Goal: Answer question/provide support

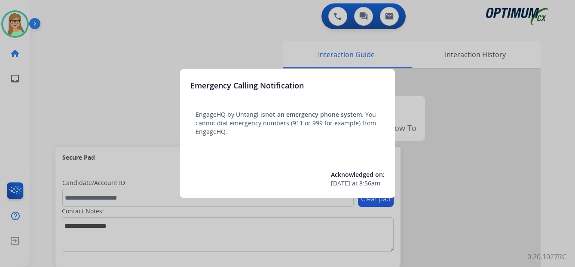
click at [27, 108] on div at bounding box center [287, 133] width 575 height 267
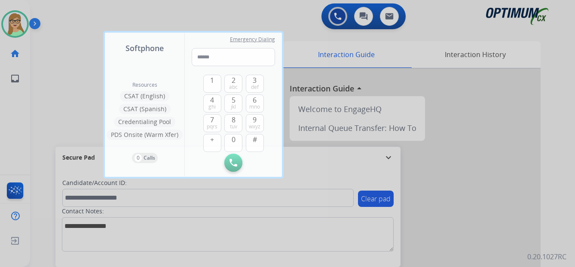
click at [18, 24] on div at bounding box center [287, 133] width 575 height 267
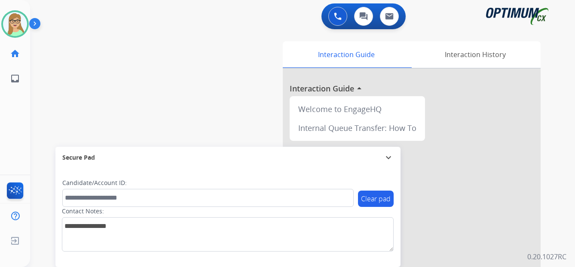
click at [34, 24] on img at bounding box center [36, 25] width 15 height 16
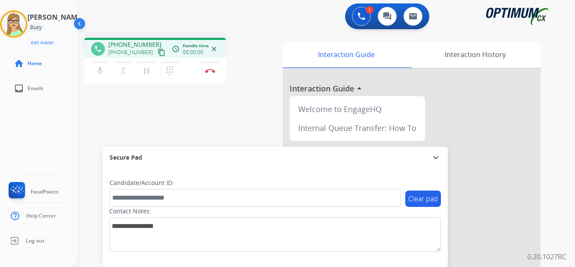
click at [158, 52] on mat-icon "content_copy" at bounding box center [162, 53] width 8 height 8
click at [170, 71] on mat-icon "dialpad" at bounding box center [170, 71] width 10 height 10
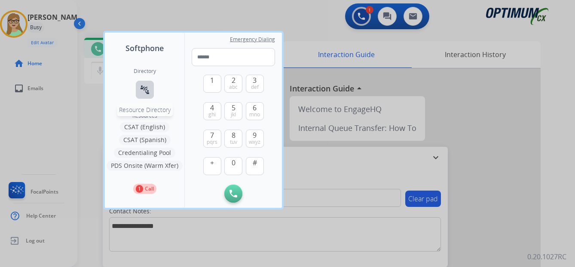
click at [142, 91] on mat-icon "connect_without_contact" at bounding box center [145, 90] width 10 height 10
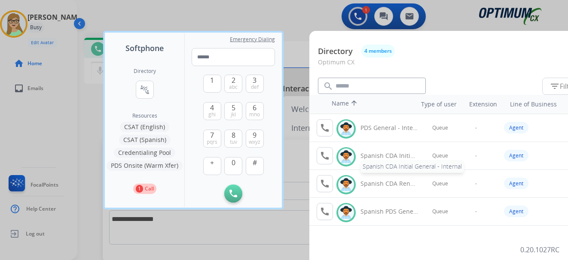
click at [385, 157] on div "Spanish CDA Initial General - Internal" at bounding box center [389, 156] width 58 height 9
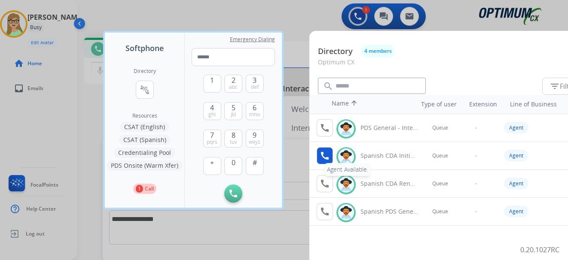
click at [319, 156] on button "call Agent Available." at bounding box center [325, 155] width 16 height 17
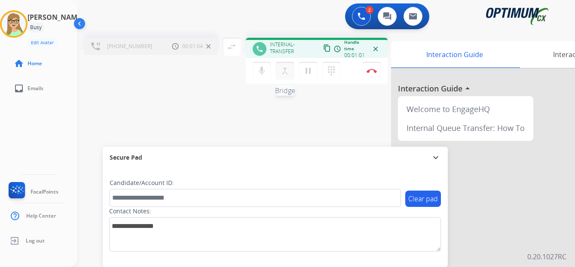
click at [284, 73] on mat-icon "merge_type" at bounding box center [285, 71] width 10 height 10
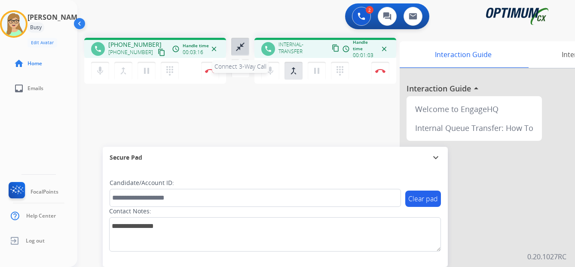
click at [238, 47] on mat-icon "close_fullscreen" at bounding box center [240, 47] width 10 height 10
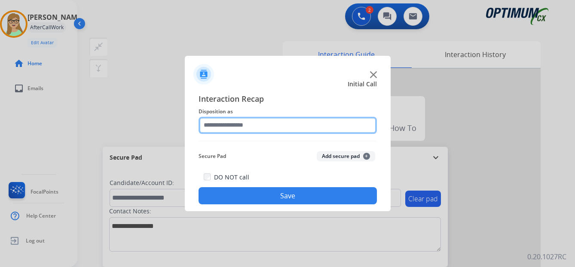
click at [236, 125] on input "text" at bounding box center [287, 125] width 178 height 17
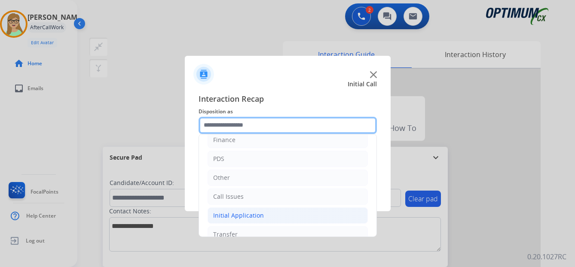
scroll to position [43, 0]
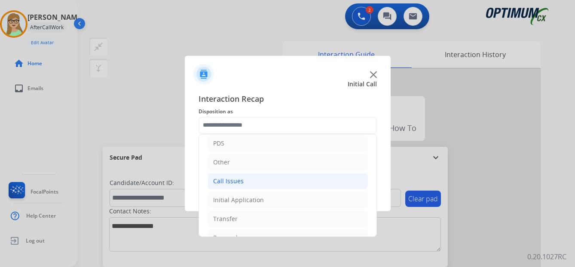
click at [231, 181] on div "Call Issues" at bounding box center [228, 181] width 30 height 9
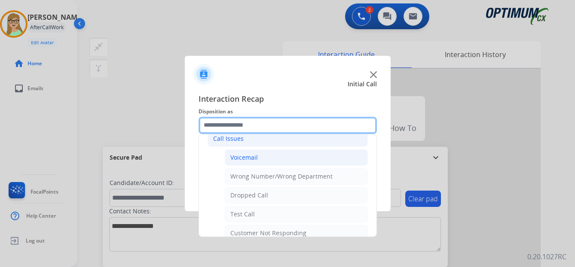
scroll to position [86, 0]
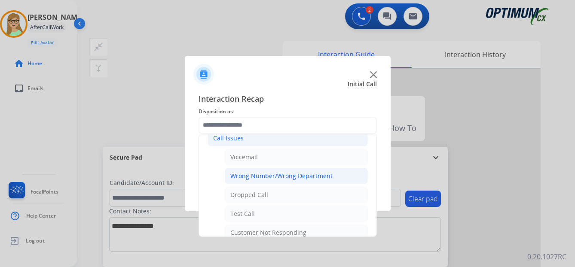
click at [265, 174] on div "Wrong Number/Wrong Department" at bounding box center [281, 176] width 102 height 9
type input "**********"
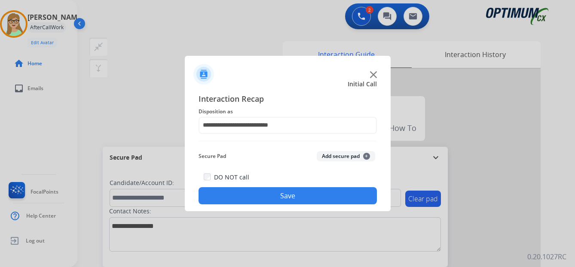
drag, startPoint x: 278, startPoint y: 196, endPoint x: 249, endPoint y: 194, distance: 29.3
click at [276, 195] on button "Save" at bounding box center [287, 195] width 178 height 17
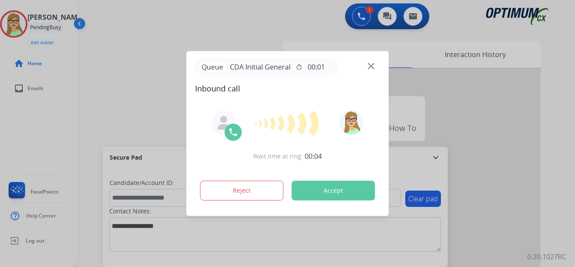
click at [11, 107] on div at bounding box center [287, 133] width 575 height 267
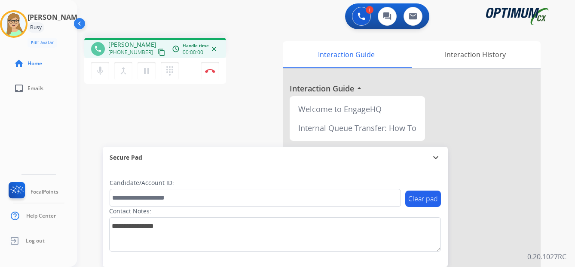
click at [158, 52] on mat-icon "content_copy" at bounding box center [162, 53] width 8 height 8
click at [29, 131] on div "[PERSON_NAME] Edit Avatar Agent: [PERSON_NAME] Profile: OCX Training home Home …" at bounding box center [38, 133] width 77 height 267
click at [210, 72] on img at bounding box center [210, 71] width 10 height 4
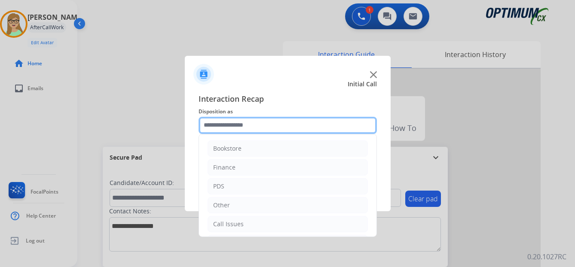
click at [239, 124] on input "text" at bounding box center [287, 125] width 178 height 17
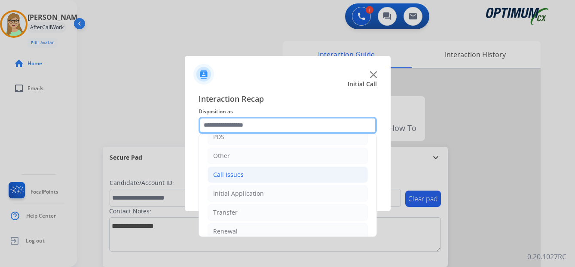
scroll to position [58, 0]
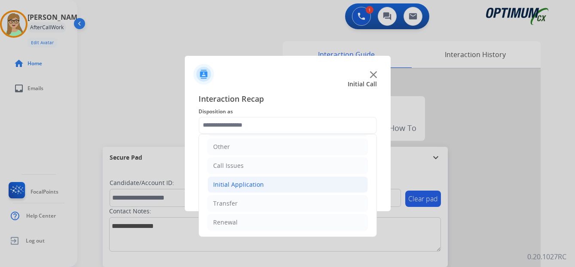
click at [236, 182] on div "Initial Application" at bounding box center [238, 184] width 51 height 9
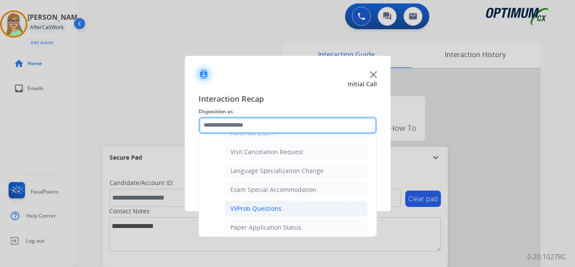
scroll to position [445, 0]
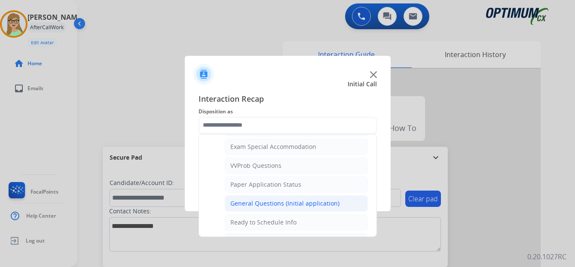
click at [267, 201] on div "General Questions (Initial application)" at bounding box center [284, 203] width 109 height 9
type input "**********"
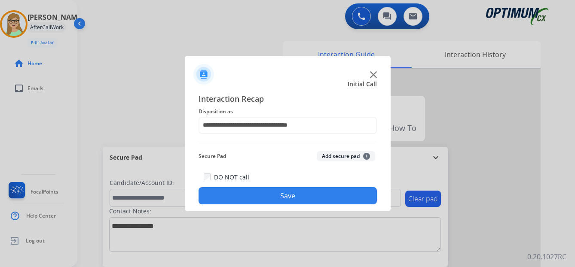
click at [271, 196] on button "Save" at bounding box center [287, 195] width 178 height 17
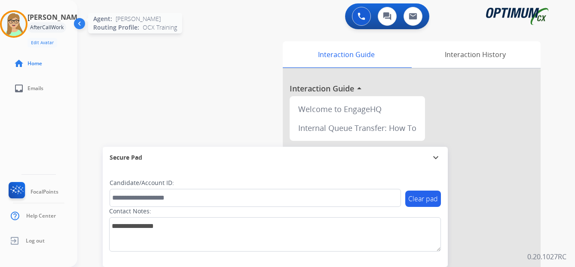
click at [26, 24] on img at bounding box center [14, 24] width 24 height 24
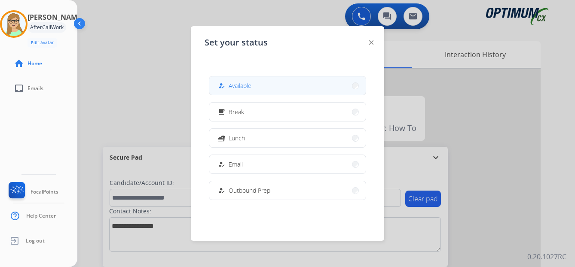
click at [240, 87] on span "Available" at bounding box center [240, 85] width 23 height 9
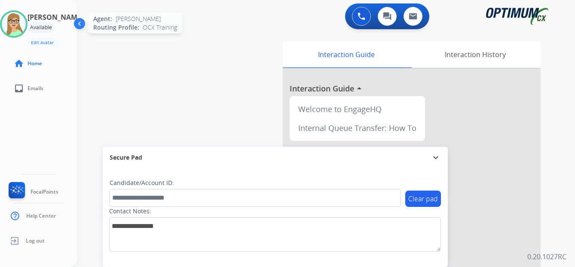
click at [23, 21] on img at bounding box center [14, 24] width 24 height 24
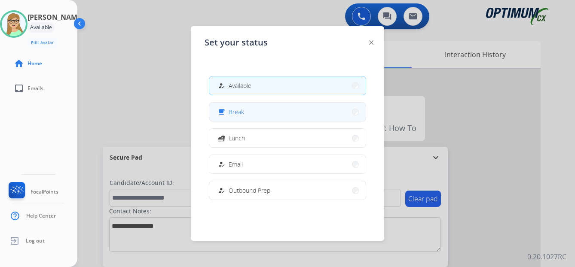
click at [239, 115] on span "Break" at bounding box center [236, 111] width 15 height 9
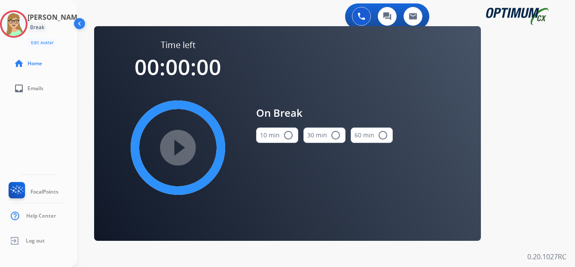
drag, startPoint x: 290, startPoint y: 133, endPoint x: 211, endPoint y: 131, distance: 79.1
click at [289, 133] on mat-icon "radio_button_unchecked" at bounding box center [288, 135] width 10 height 10
click at [177, 144] on mat-icon "play_circle_filled" at bounding box center [178, 148] width 10 height 10
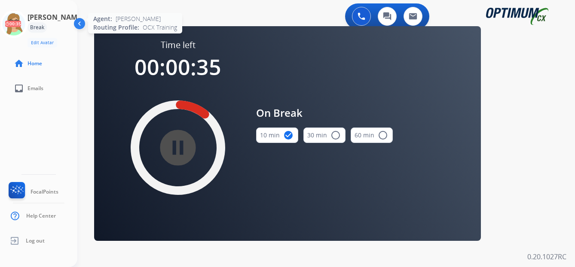
drag, startPoint x: 23, startPoint y: 24, endPoint x: 19, endPoint y: 24, distance: 4.4
click at [23, 24] on icon at bounding box center [14, 24] width 28 height 28
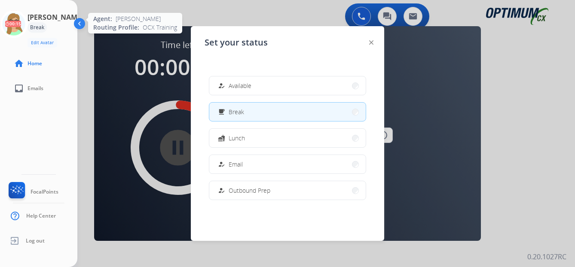
click at [21, 24] on icon at bounding box center [14, 24] width 28 height 28
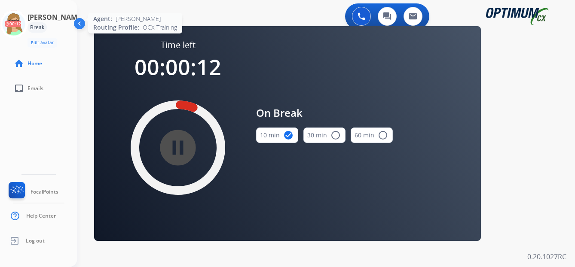
click at [28, 24] on icon at bounding box center [14, 24] width 28 height 28
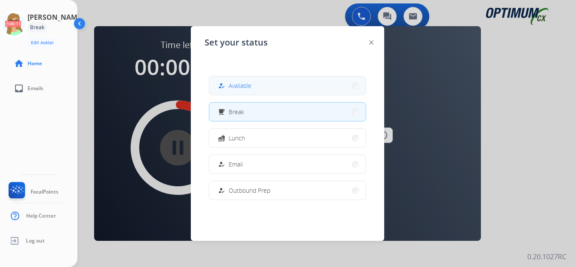
click at [246, 78] on button "how_to_reg Available" at bounding box center [287, 85] width 156 height 18
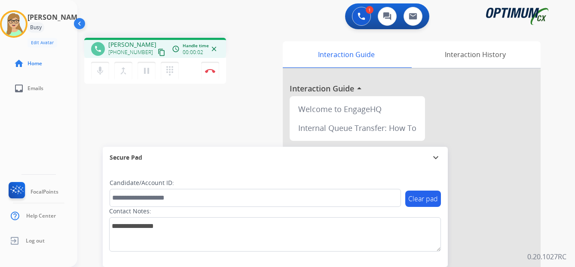
drag, startPoint x: 25, startPoint y: 124, endPoint x: 101, endPoint y: 96, distance: 80.9
click at [25, 123] on div "[PERSON_NAME] Edit Avatar Agent: [PERSON_NAME] Profile: OCX Training home Home …" at bounding box center [38, 133] width 77 height 267
drag, startPoint x: 154, startPoint y: 54, endPoint x: 3, endPoint y: 78, distance: 152.3
click at [158, 55] on mat-icon "content_copy" at bounding box center [162, 53] width 8 height 8
click at [208, 70] on img at bounding box center [210, 71] width 10 height 4
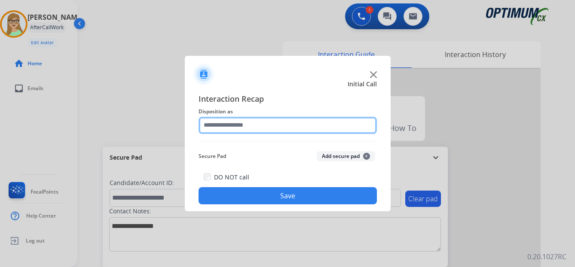
click at [224, 128] on input "text" at bounding box center [287, 125] width 178 height 17
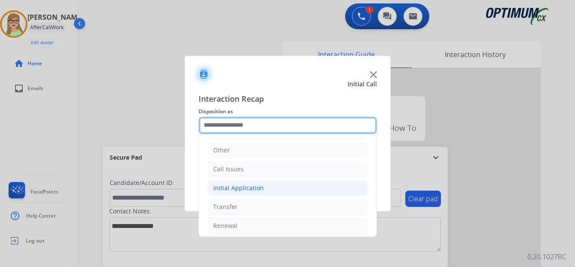
scroll to position [58, 0]
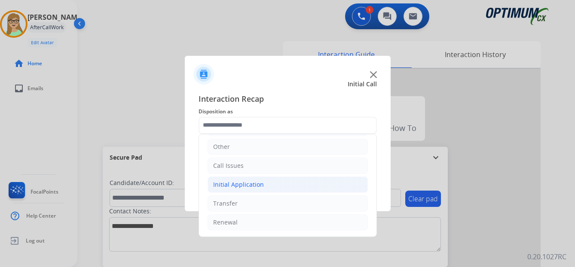
click at [241, 183] on div "Initial Application" at bounding box center [238, 184] width 51 height 9
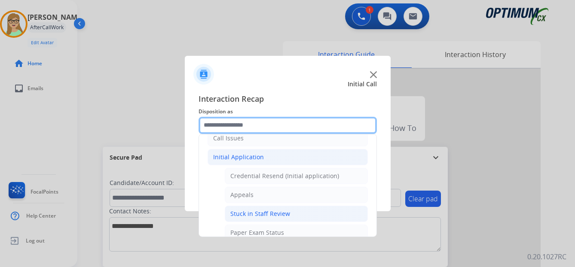
scroll to position [101, 0]
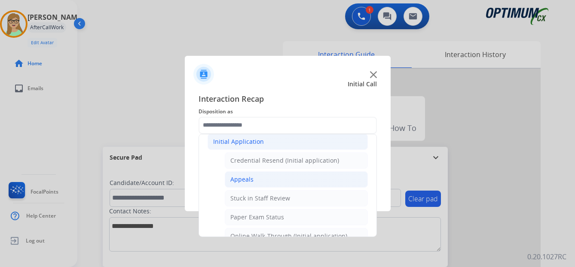
click at [242, 178] on div "Appeals" at bounding box center [241, 179] width 23 height 9
type input "*******"
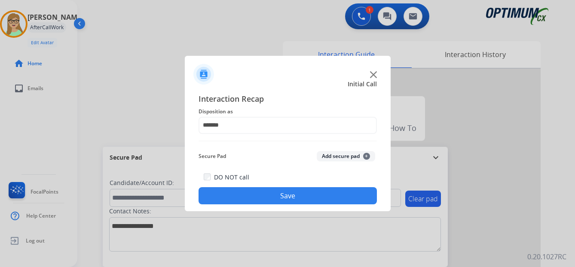
click at [241, 192] on button "Save" at bounding box center [287, 195] width 178 height 17
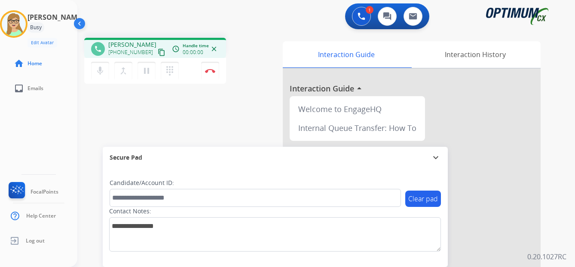
click at [158, 52] on mat-icon "content_copy" at bounding box center [162, 53] width 8 height 8
click at [210, 71] on img at bounding box center [210, 71] width 10 height 4
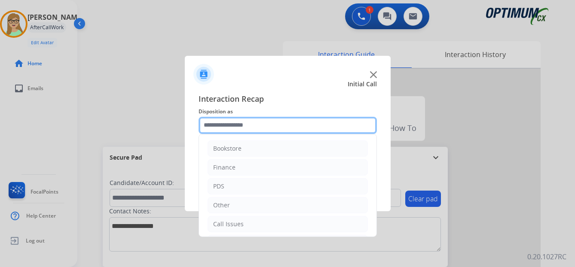
click at [229, 127] on input "text" at bounding box center [287, 125] width 178 height 17
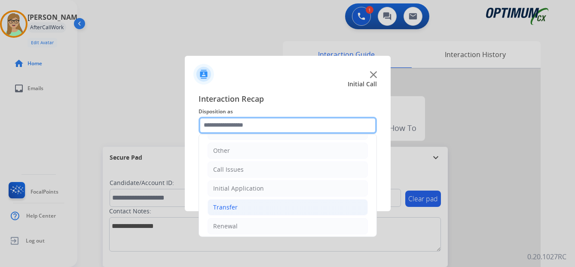
scroll to position [58, 0]
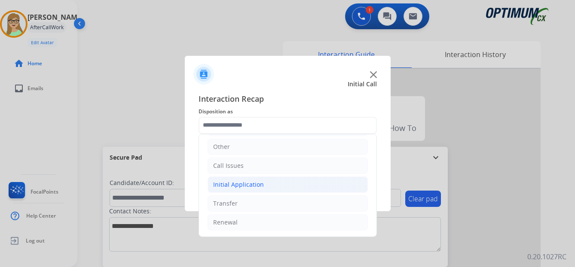
click at [246, 181] on div "Initial Application" at bounding box center [238, 184] width 51 height 9
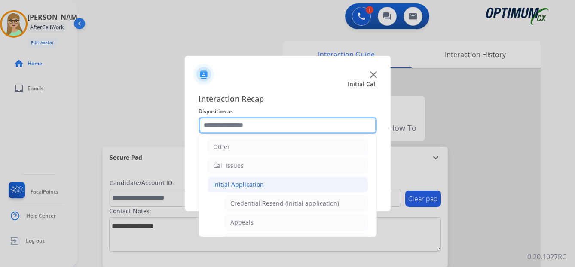
scroll to position [101, 0]
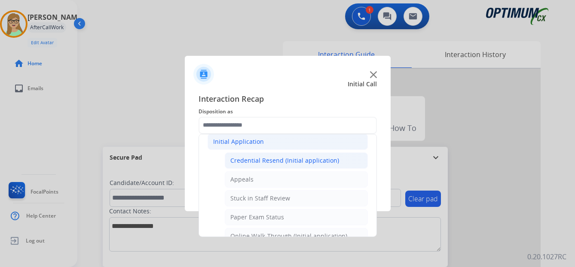
click at [260, 159] on div "Credential Resend (Initial application)" at bounding box center [284, 160] width 109 height 9
type input "**********"
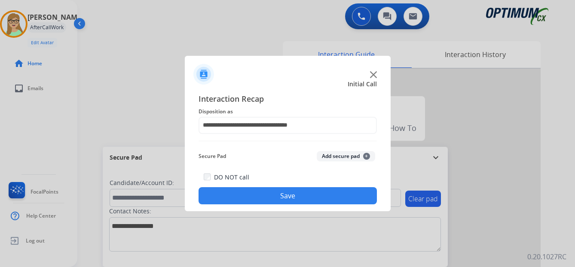
click at [276, 197] on button "Save" at bounding box center [287, 195] width 178 height 17
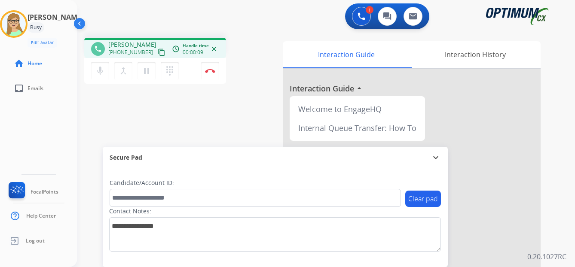
click at [158, 55] on mat-icon "content_copy" at bounding box center [162, 53] width 8 height 8
click at [207, 72] on img at bounding box center [210, 71] width 10 height 4
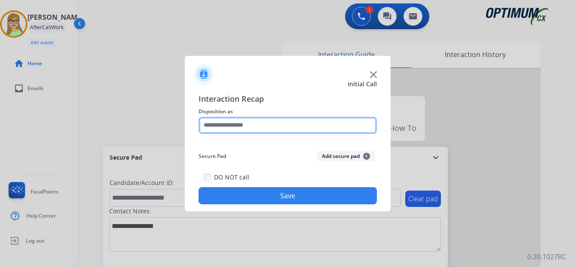
click at [226, 127] on input "text" at bounding box center [287, 125] width 178 height 17
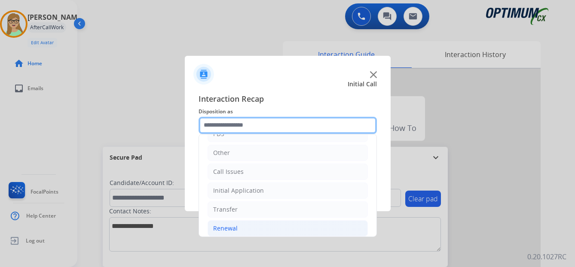
scroll to position [58, 0]
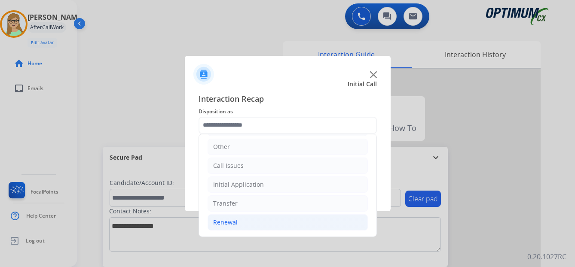
click at [229, 223] on div "Renewal" at bounding box center [225, 222] width 24 height 9
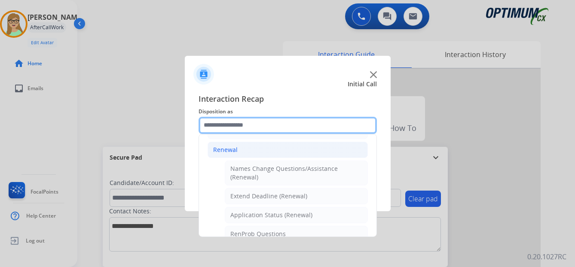
scroll to position [144, 0]
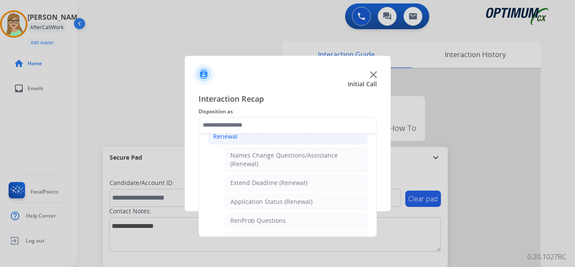
drag, startPoint x: 257, startPoint y: 180, endPoint x: 255, endPoint y: 193, distance: 13.1
click at [257, 181] on div "Extend Deadline (Renewal)" at bounding box center [268, 183] width 77 height 9
type input "**********"
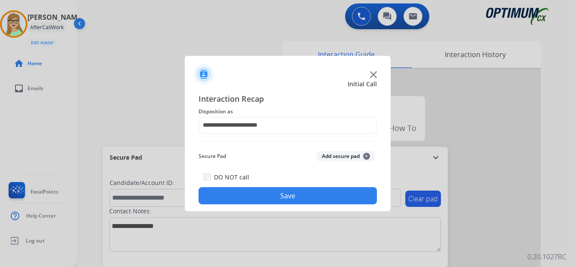
drag, startPoint x: 259, startPoint y: 198, endPoint x: 12, endPoint y: 177, distance: 248.8
click at [257, 198] on button "Save" at bounding box center [287, 195] width 178 height 17
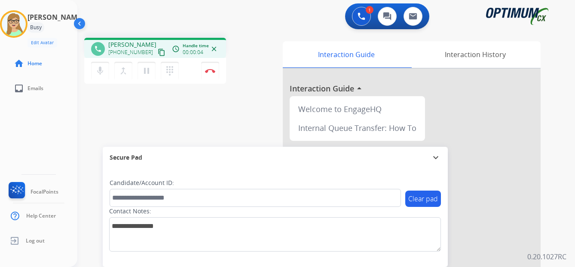
click at [158, 52] on mat-icon "content_copy" at bounding box center [162, 53] width 8 height 8
click at [210, 71] on img at bounding box center [210, 71] width 10 height 4
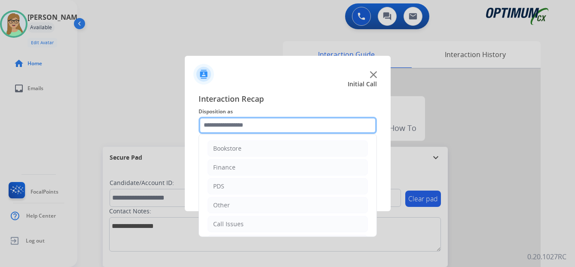
click at [231, 126] on input "text" at bounding box center [287, 125] width 178 height 17
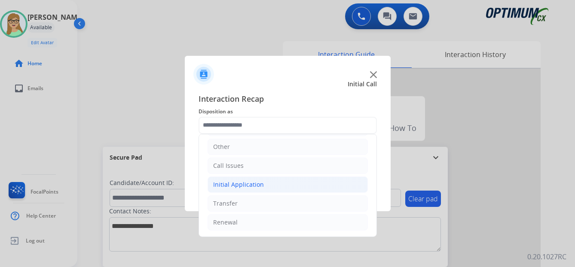
click at [241, 181] on div "Initial Application" at bounding box center [238, 184] width 51 height 9
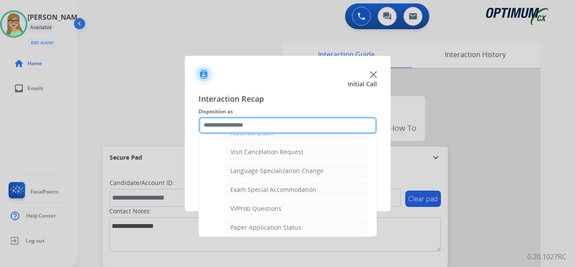
scroll to position [445, 0]
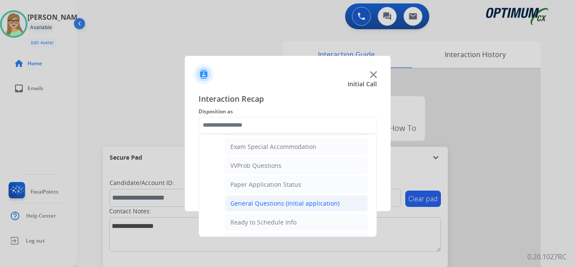
click at [271, 202] on div "General Questions (Initial application)" at bounding box center [284, 203] width 109 height 9
type input "**********"
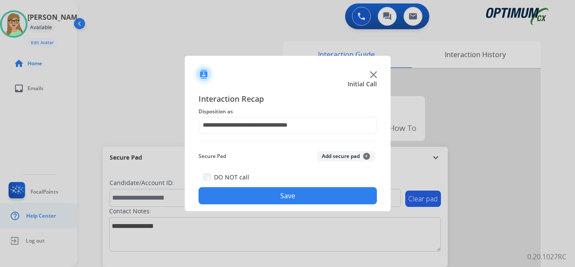
drag, startPoint x: 249, startPoint y: 197, endPoint x: 0, endPoint y: 227, distance: 250.5
click at [247, 197] on button "Save" at bounding box center [287, 195] width 178 height 17
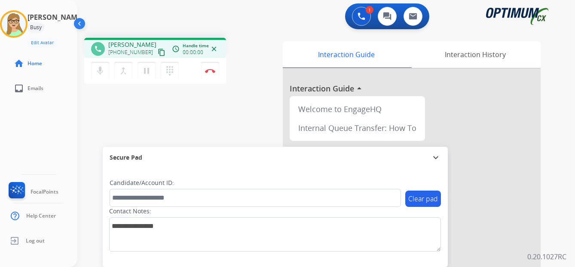
click at [158, 52] on mat-icon "content_copy" at bounding box center [162, 53] width 8 height 8
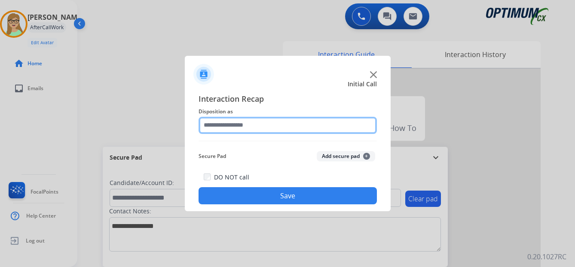
click at [241, 122] on input "text" at bounding box center [287, 125] width 178 height 17
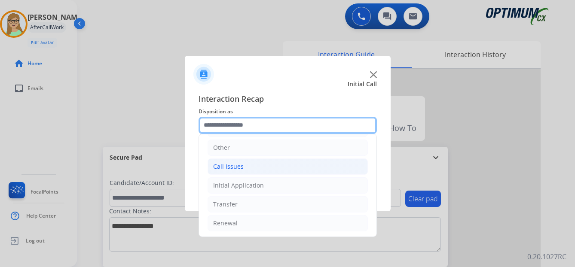
scroll to position [58, 0]
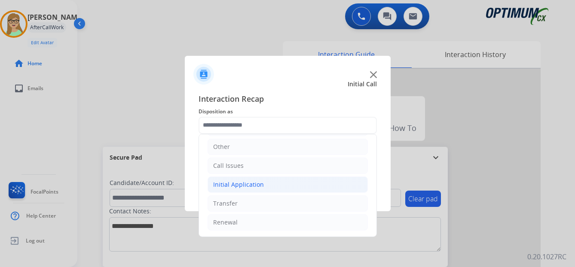
click at [252, 184] on div "Initial Application" at bounding box center [238, 184] width 51 height 9
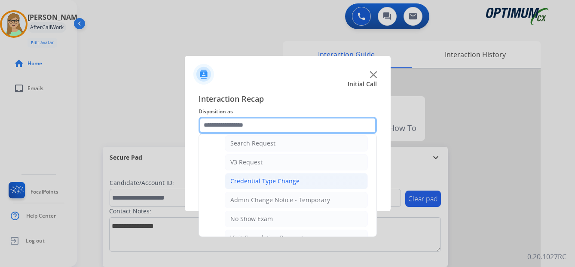
scroll to position [359, 0]
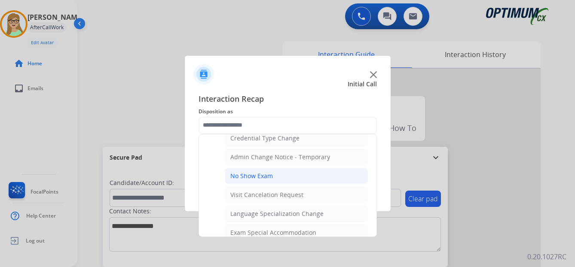
click at [256, 176] on div "No Show Exam" at bounding box center [251, 176] width 43 height 9
type input "**********"
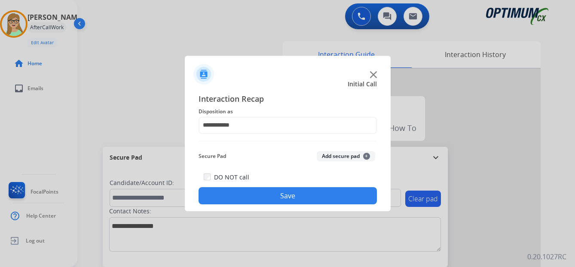
drag, startPoint x: 229, startPoint y: 195, endPoint x: 102, endPoint y: 203, distance: 127.0
click at [229, 195] on button "Save" at bounding box center [287, 195] width 178 height 17
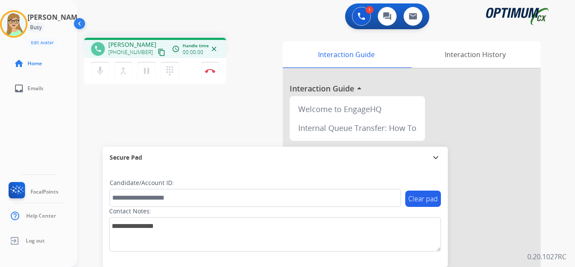
drag, startPoint x: 151, startPoint y: 53, endPoint x: 135, endPoint y: 60, distance: 17.2
click at [158, 54] on mat-icon "content_copy" at bounding box center [162, 53] width 8 height 8
drag, startPoint x: 324, startPoint y: 188, endPoint x: 257, endPoint y: 143, distance: 79.9
click at [323, 188] on div "Candidate/Account ID:" at bounding box center [255, 193] width 291 height 28
click at [214, 79] on div "mic Mute merge_type Bridge pause Hold dialpad Dialpad Disconnect" at bounding box center [155, 71] width 142 height 26
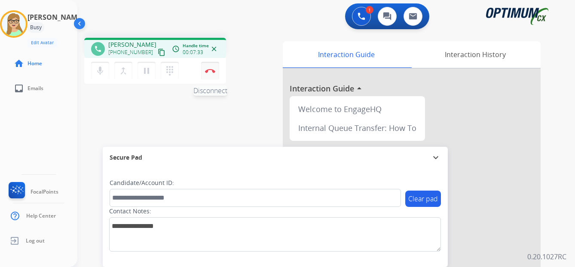
click at [213, 74] on button "Disconnect" at bounding box center [210, 71] width 18 height 18
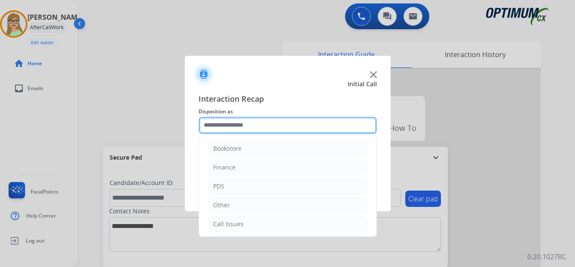
click at [226, 128] on input "text" at bounding box center [287, 125] width 178 height 17
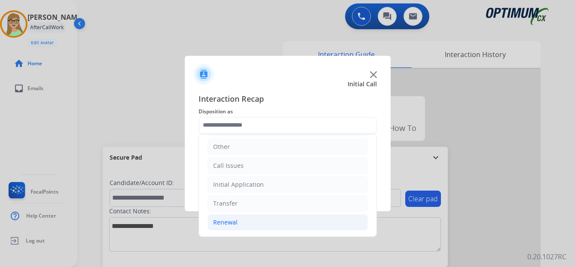
click at [229, 220] on div "Renewal" at bounding box center [225, 222] width 24 height 9
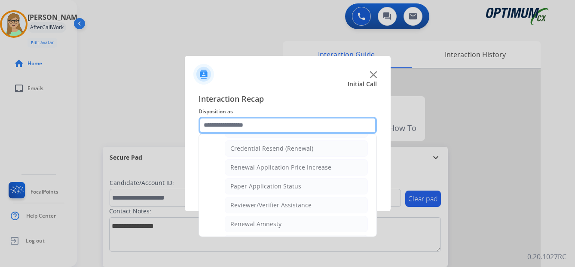
scroll to position [230, 0]
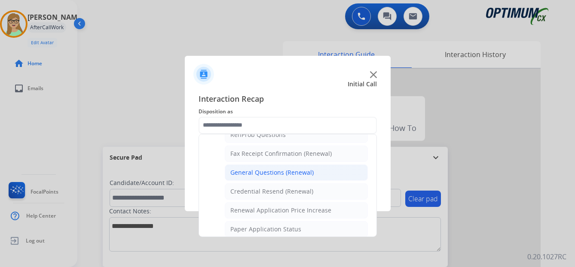
click at [251, 172] on div "General Questions (Renewal)" at bounding box center [271, 172] width 83 height 9
type input "**********"
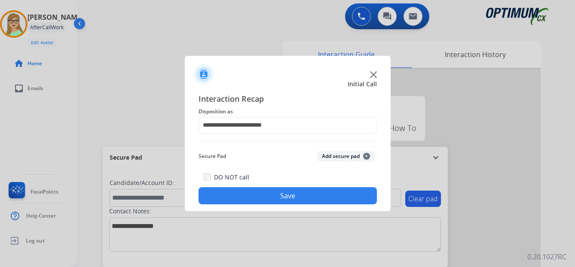
drag, startPoint x: 238, startPoint y: 199, endPoint x: 0, endPoint y: 175, distance: 238.3
click at [228, 199] on button "Save" at bounding box center [287, 195] width 178 height 17
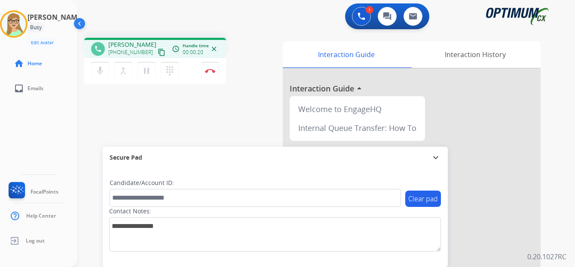
click at [158, 54] on mat-icon "content_copy" at bounding box center [162, 53] width 8 height 8
click at [19, 143] on div "[PERSON_NAME] Edit Avatar Agent: [PERSON_NAME] Profile: OCX Training home Home …" at bounding box center [38, 133] width 77 height 267
click at [208, 70] on img at bounding box center [210, 71] width 10 height 4
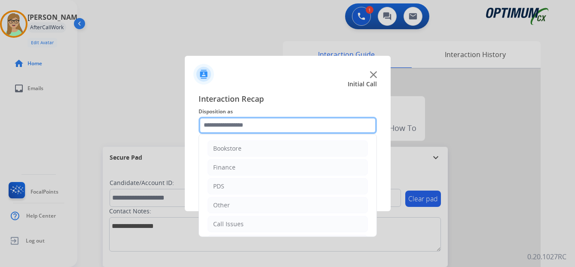
click at [251, 122] on input "text" at bounding box center [287, 125] width 178 height 17
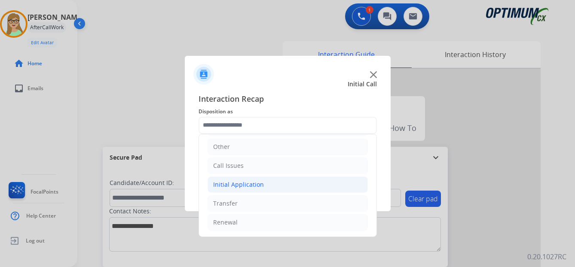
click at [236, 185] on div "Initial Application" at bounding box center [238, 184] width 51 height 9
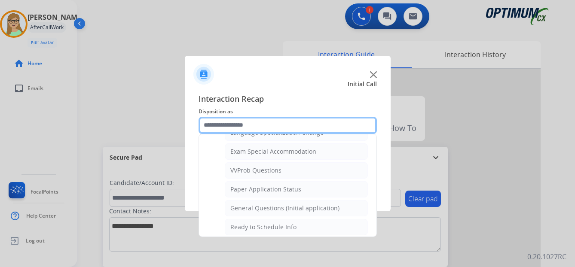
scroll to position [445, 0]
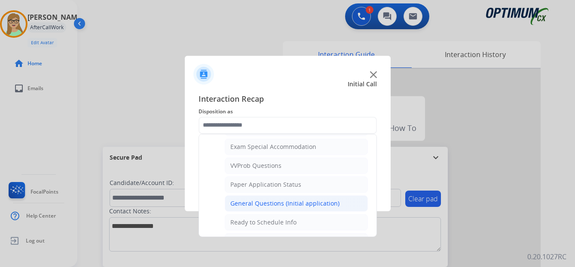
click at [262, 205] on div "General Questions (Initial application)" at bounding box center [284, 203] width 109 height 9
type input "**********"
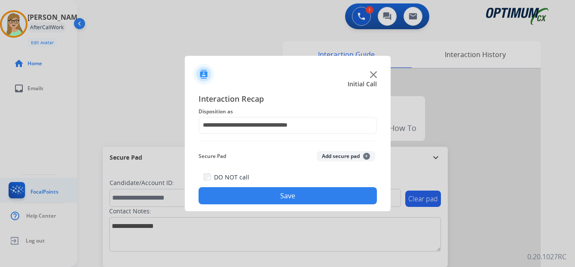
drag, startPoint x: 251, startPoint y: 196, endPoint x: 0, endPoint y: 195, distance: 250.9
click at [223, 199] on button "Save" at bounding box center [287, 195] width 178 height 17
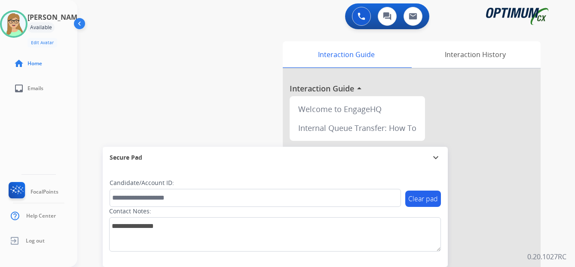
click at [281, 177] on div "Clear pad Candidate/Account ID: Contact Notes:" at bounding box center [275, 217] width 345 height 99
drag, startPoint x: 168, startPoint y: 92, endPoint x: 162, endPoint y: 91, distance: 5.7
click at [168, 92] on div "swap_horiz Break voice bridge close_fullscreen Connect 3-Way Call merge_type Se…" at bounding box center [315, 210] width 477 height 358
click at [16, 24] on img at bounding box center [14, 24] width 24 height 24
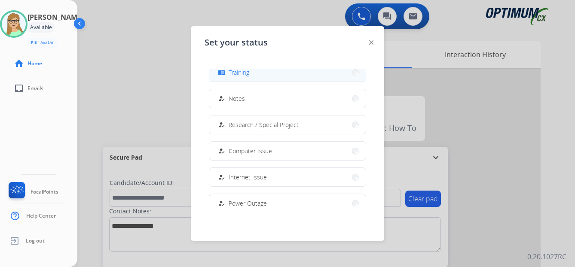
scroll to position [172, 0]
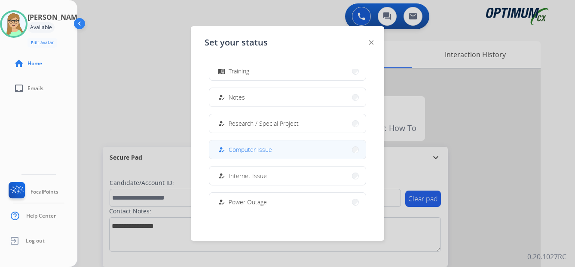
click at [262, 151] on span "Computer Issue" at bounding box center [250, 149] width 43 height 9
